Goal: Task Accomplishment & Management: Manage account settings

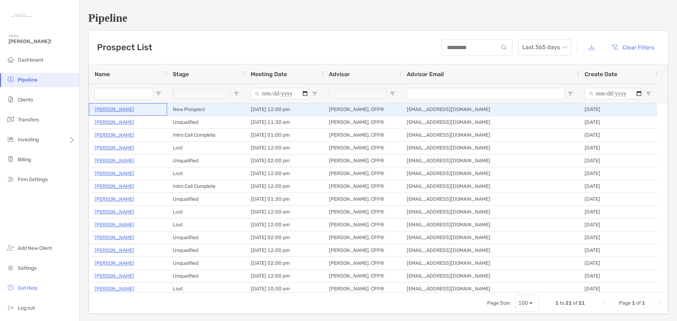
click at [106, 109] on p "[PERSON_NAME]" at bounding box center [115, 109] width 40 height 9
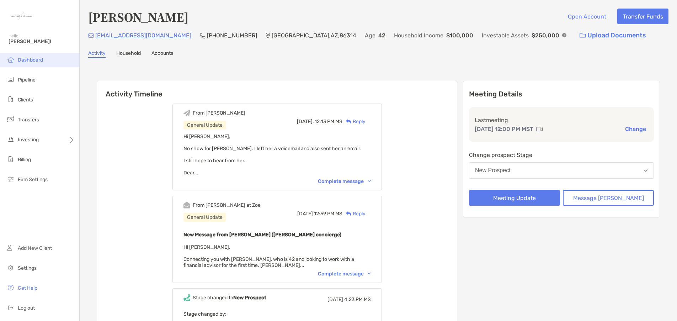
click at [22, 63] on li "Dashboard" at bounding box center [39, 60] width 79 height 14
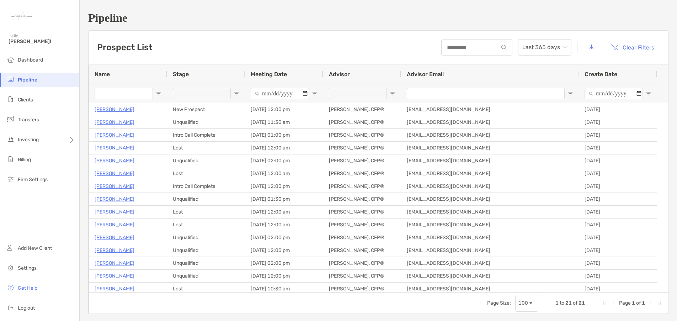
click at [269, 74] on span "Meeting Date" at bounding box center [269, 74] width 36 height 7
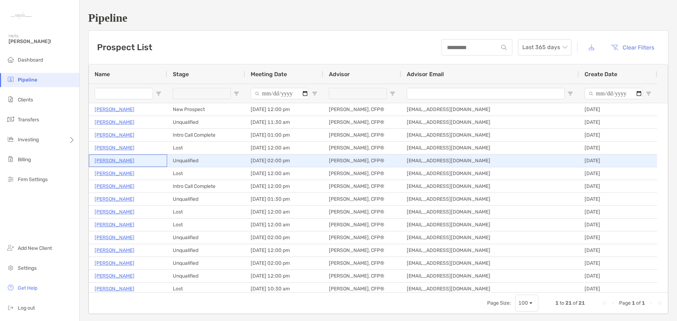
click at [122, 162] on p "Tessa Heishman" at bounding box center [115, 160] width 40 height 9
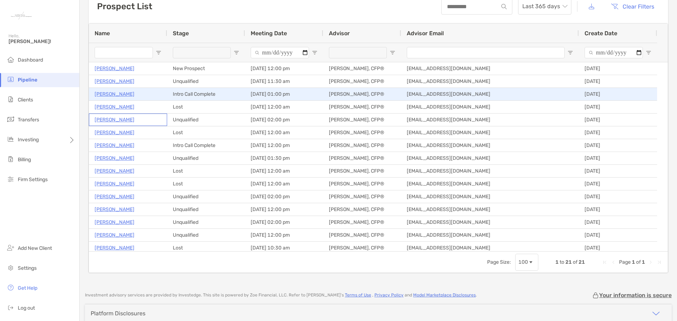
scroll to position [5, 0]
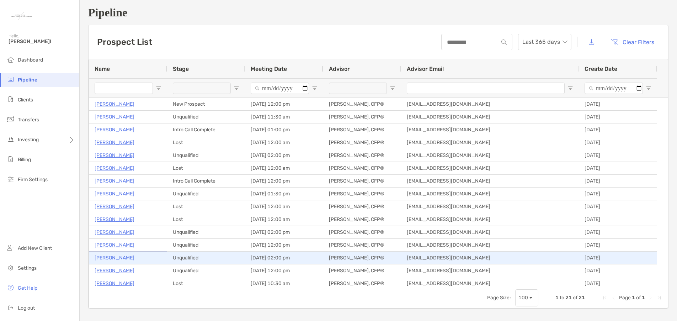
click at [106, 258] on p "[PERSON_NAME]" at bounding box center [115, 257] width 40 height 9
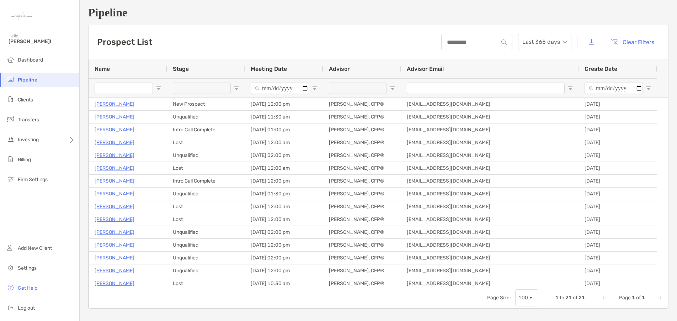
click at [188, 69] on span "Stage" at bounding box center [181, 68] width 16 height 7
